Goal: Task Accomplishment & Management: Manage account settings

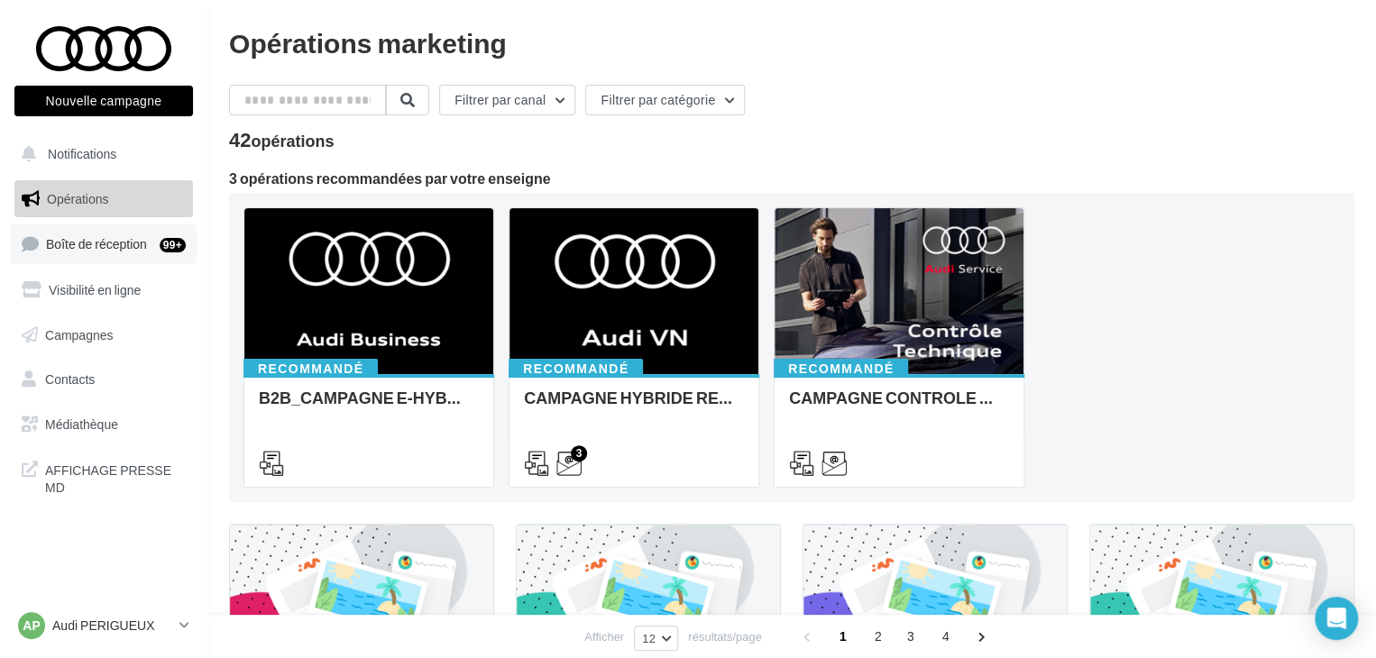
click at [151, 258] on link "Boîte de réception 99+" at bounding box center [104, 243] width 186 height 39
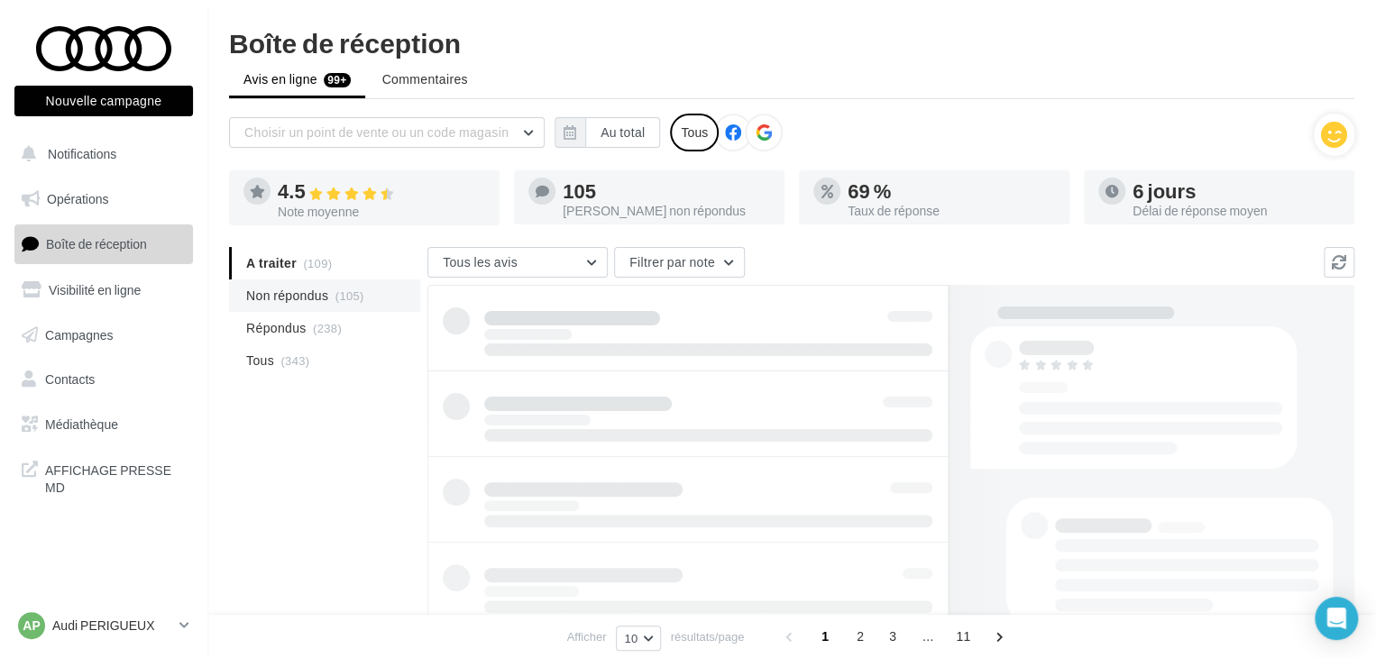
click at [361, 300] on span "(105)" at bounding box center [349, 295] width 29 height 14
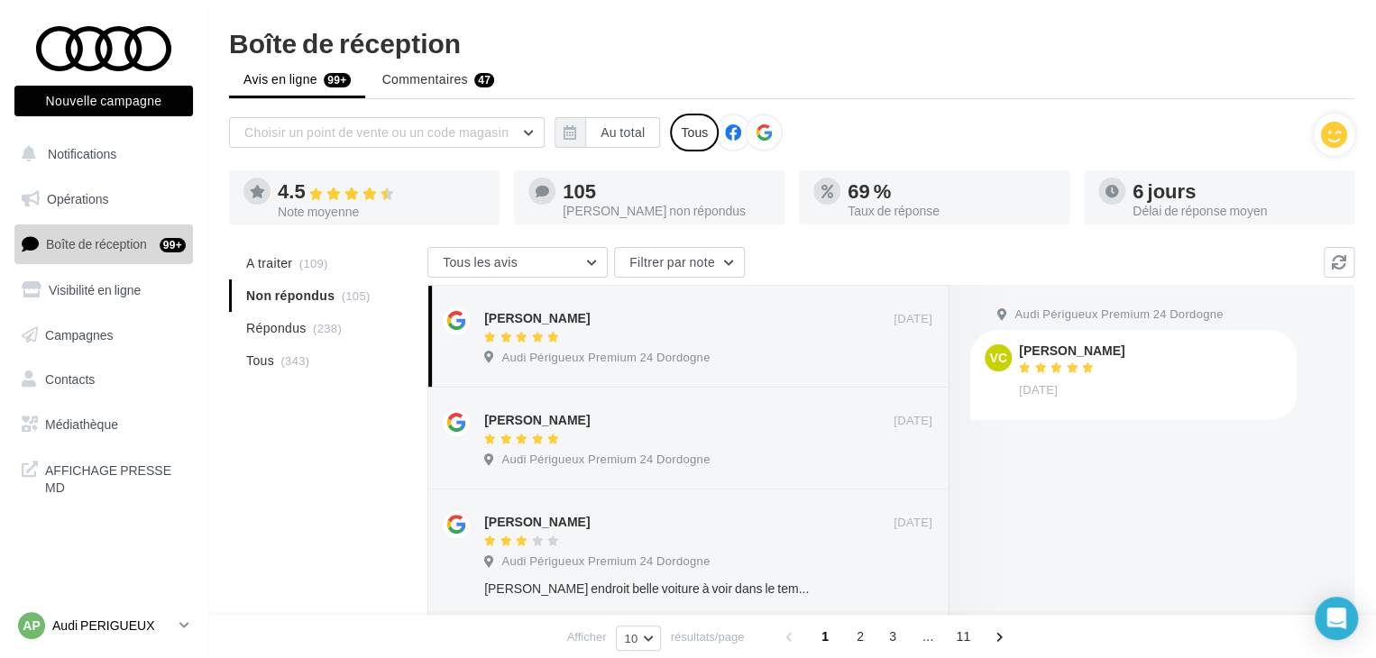
click at [176, 627] on link "AP Audi PERIGUEUX audi-peri-pau" at bounding box center [103, 626] width 179 height 34
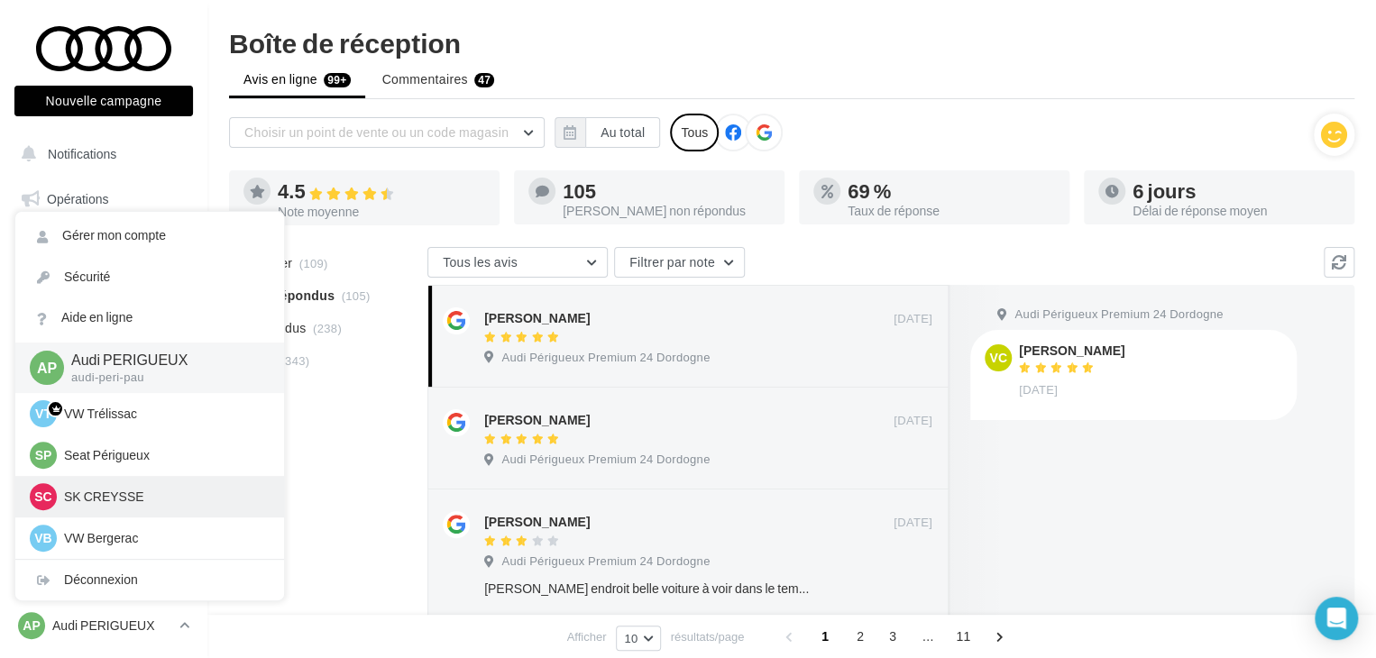
scroll to position [41, 0]
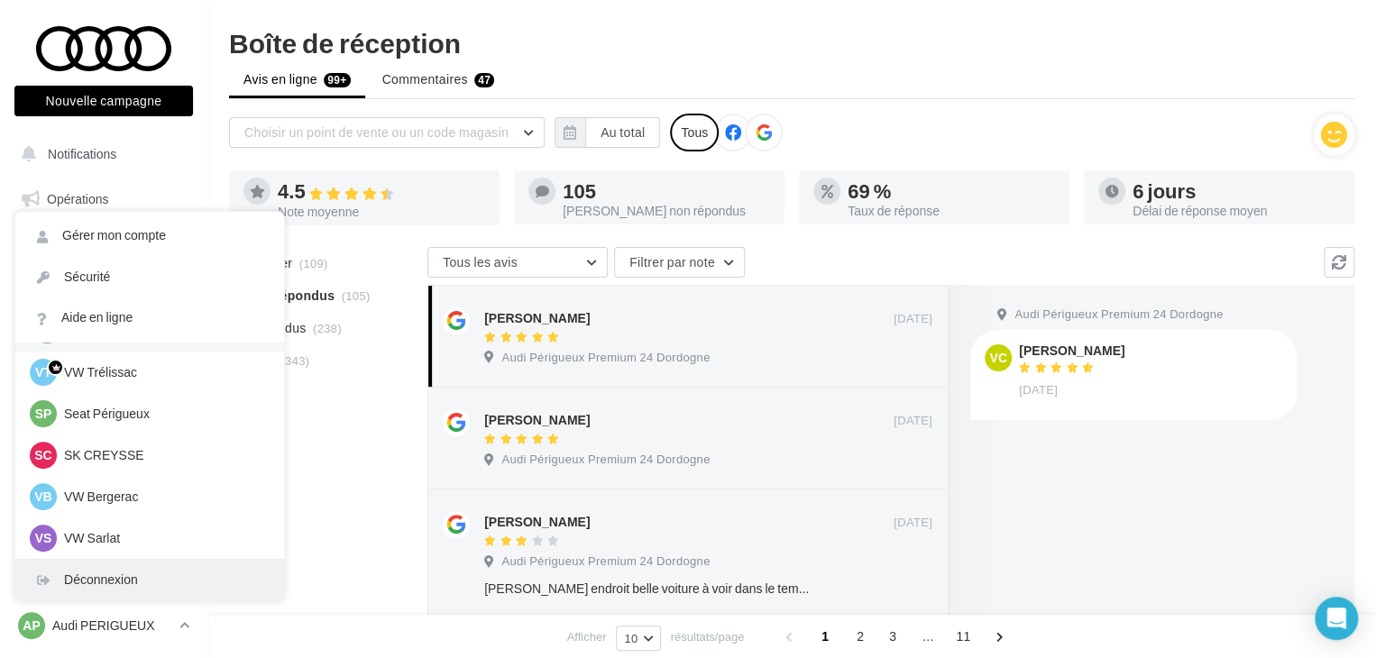
click at [137, 585] on div "Déconnexion" at bounding box center [149, 580] width 269 height 41
